Goal: Task Accomplishment & Management: Manage account settings

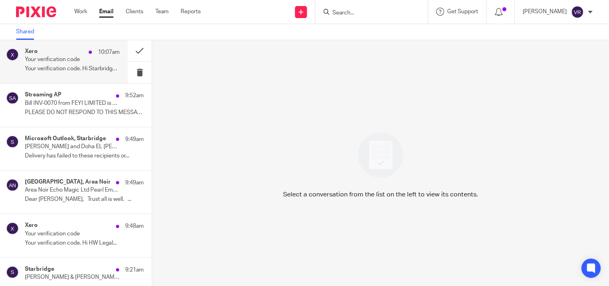
click at [62, 74] on div "Xero 10:07am Your verification code Your verification code. Hi Starbridge, Ente…" at bounding box center [72, 61] width 95 height 27
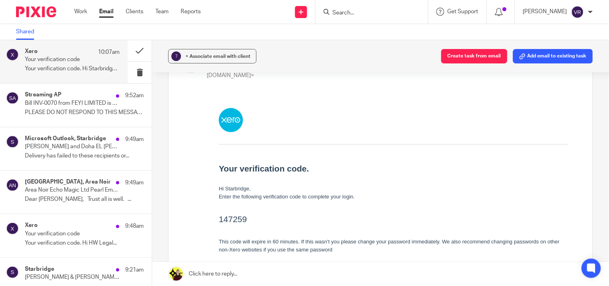
scroll to position [89, 0]
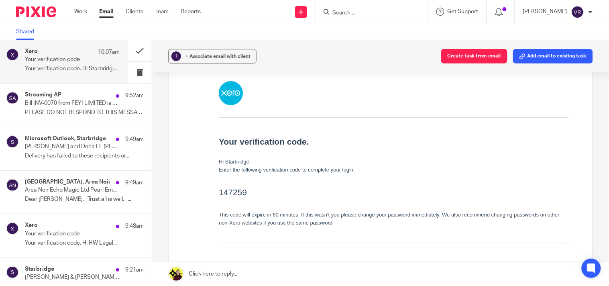
click at [224, 193] on h2 "147259" at bounding box center [392, 191] width 349 height 13
copy h2 "147259"
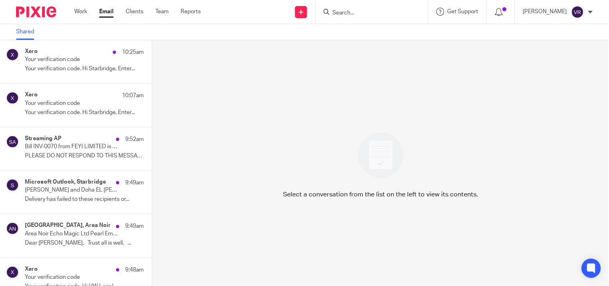
click at [73, 71] on p "Your verification code. Hi Starbridge, Enter..." at bounding box center [84, 68] width 119 height 7
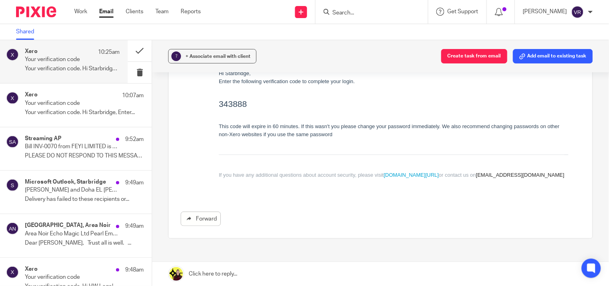
scroll to position [178, 0]
click at [229, 104] on h2 "343888" at bounding box center [392, 103] width 349 height 13
copy h2 "343888"
click at [76, 10] on link "Work" at bounding box center [80, 12] width 13 height 8
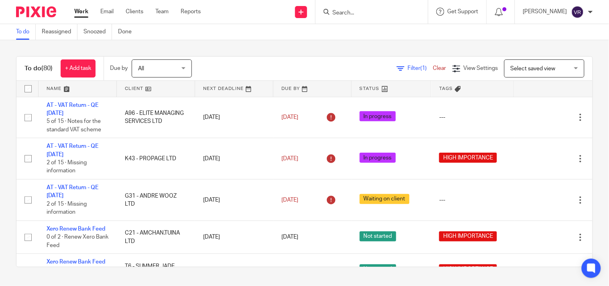
click at [375, 13] on input "Search" at bounding box center [367, 13] width 72 height 7
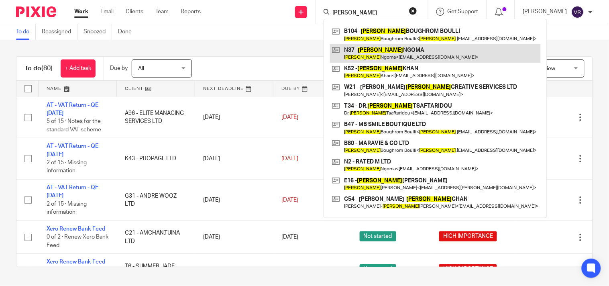
type input "Maria"
click at [400, 52] on link at bounding box center [435, 53] width 211 height 18
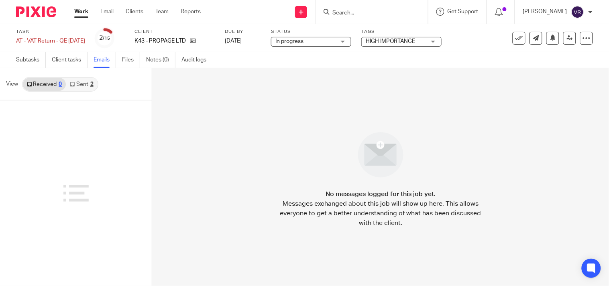
click at [80, 85] on link "Sent 2" at bounding box center [81, 84] width 31 height 13
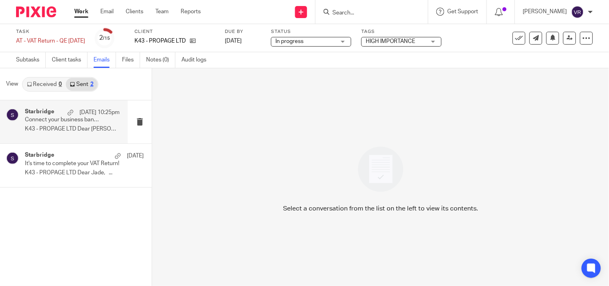
click at [63, 124] on div "Starbridge [DATE] 10:25pm Connect your business bank account to Xero K43 - PROP…" at bounding box center [72, 121] width 95 height 27
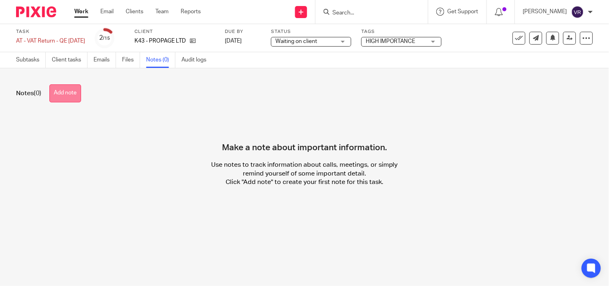
click at [76, 97] on button "Add note" at bounding box center [65, 93] width 32 height 18
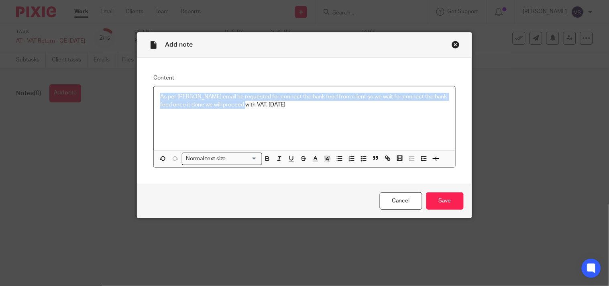
drag, startPoint x: 233, startPoint y: 105, endPoint x: 154, endPoint y: 95, distance: 79.3
click at [154, 95] on div "As per [PERSON_NAME] email he requested for connect the bank feed from client s…" at bounding box center [304, 118] width 301 height 64
copy p "As per [PERSON_NAME] email he requested for connect the bank feed from client s…"
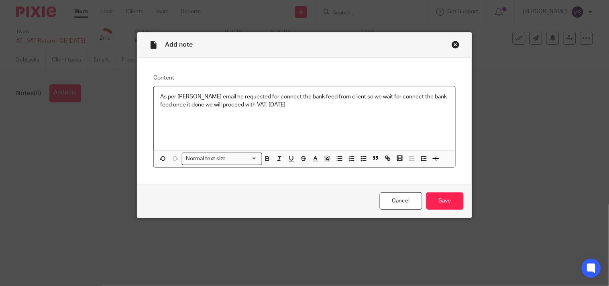
click at [280, 110] on div "As per [PERSON_NAME] email he requested for connect the bank feed from client s…" at bounding box center [304, 118] width 301 height 64
click at [449, 203] on input "Save" at bounding box center [444, 200] width 37 height 17
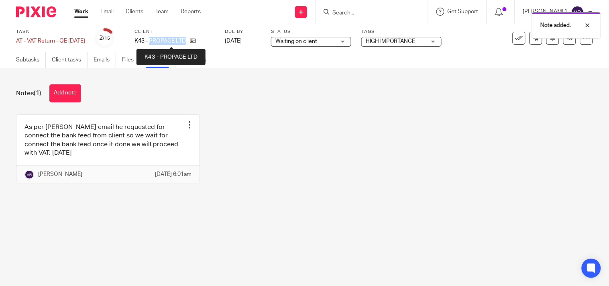
drag, startPoint x: 161, startPoint y: 39, endPoint x: 196, endPoint y: 42, distance: 35.0
click at [186, 42] on p "K43 - PROPAGE LTD" at bounding box center [159, 41] width 51 height 8
copy p "PROPAGE LTD"
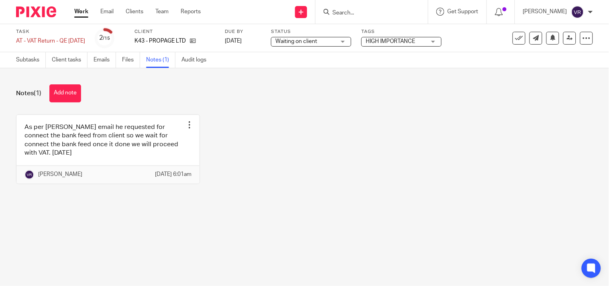
click at [384, 12] on input "Search" at bounding box center [367, 13] width 72 height 7
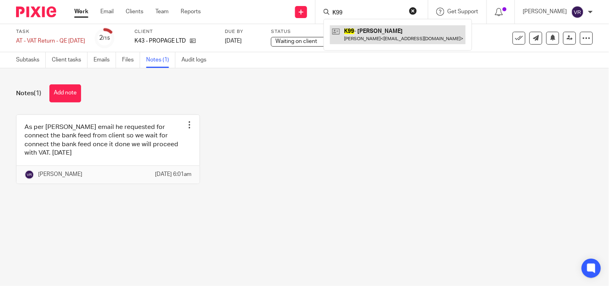
type input "K99"
click at [388, 35] on link at bounding box center [398, 34] width 136 height 18
